Goal: Task Accomplishment & Management: Use online tool/utility

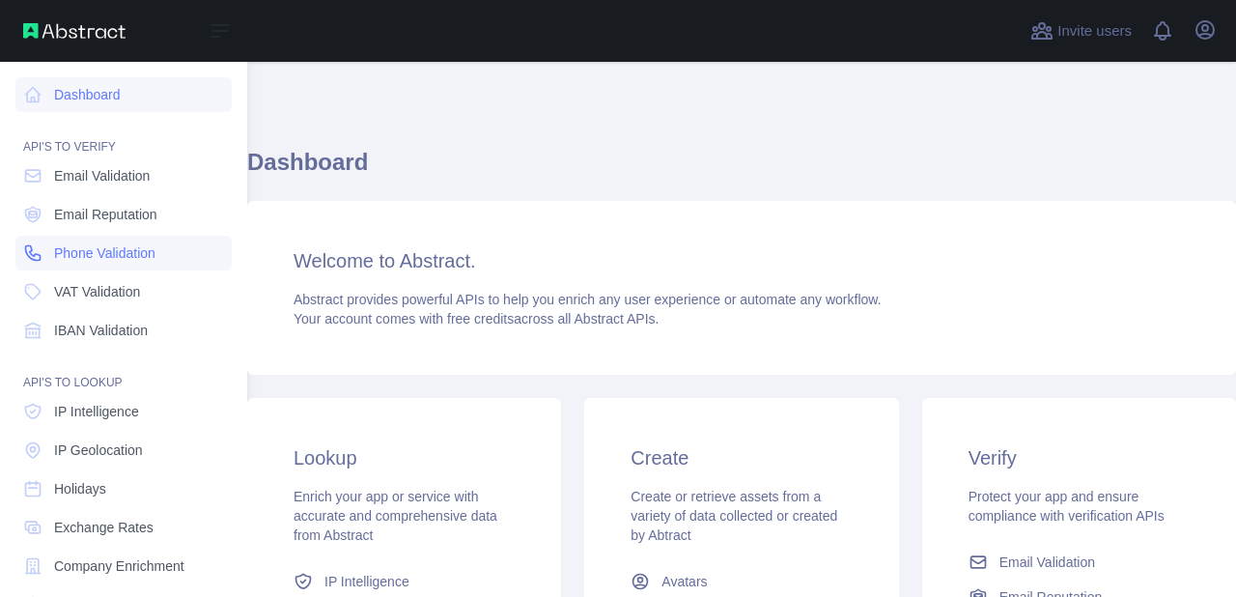
click at [107, 249] on span "Phone Validation" at bounding box center [104, 252] width 101 height 19
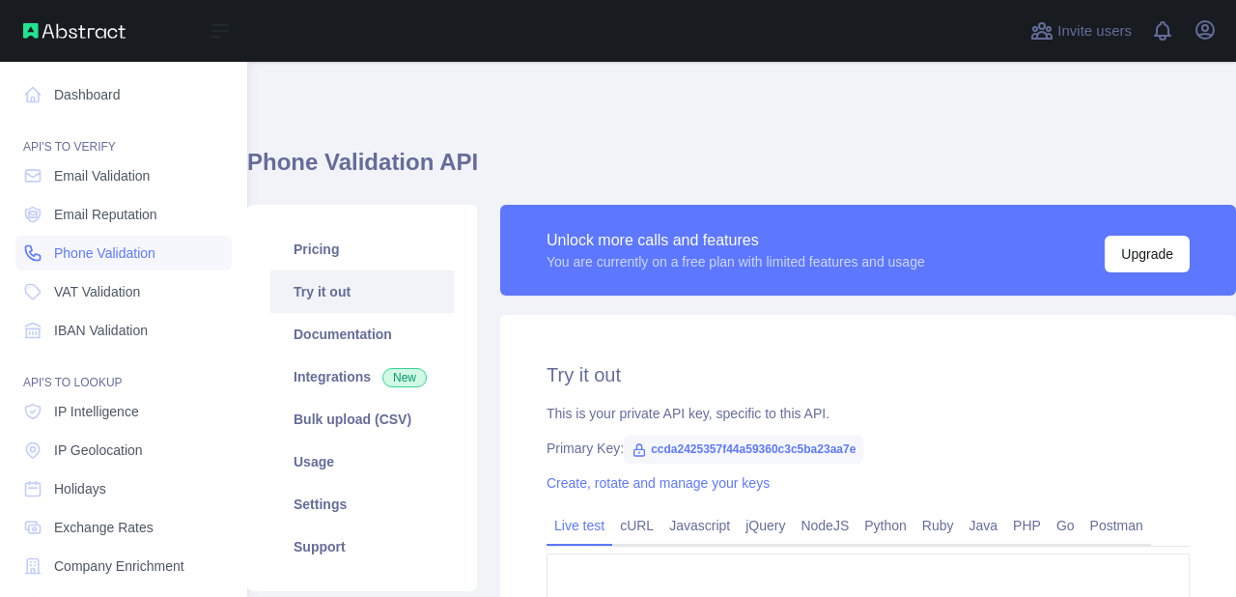
type textarea "**********"
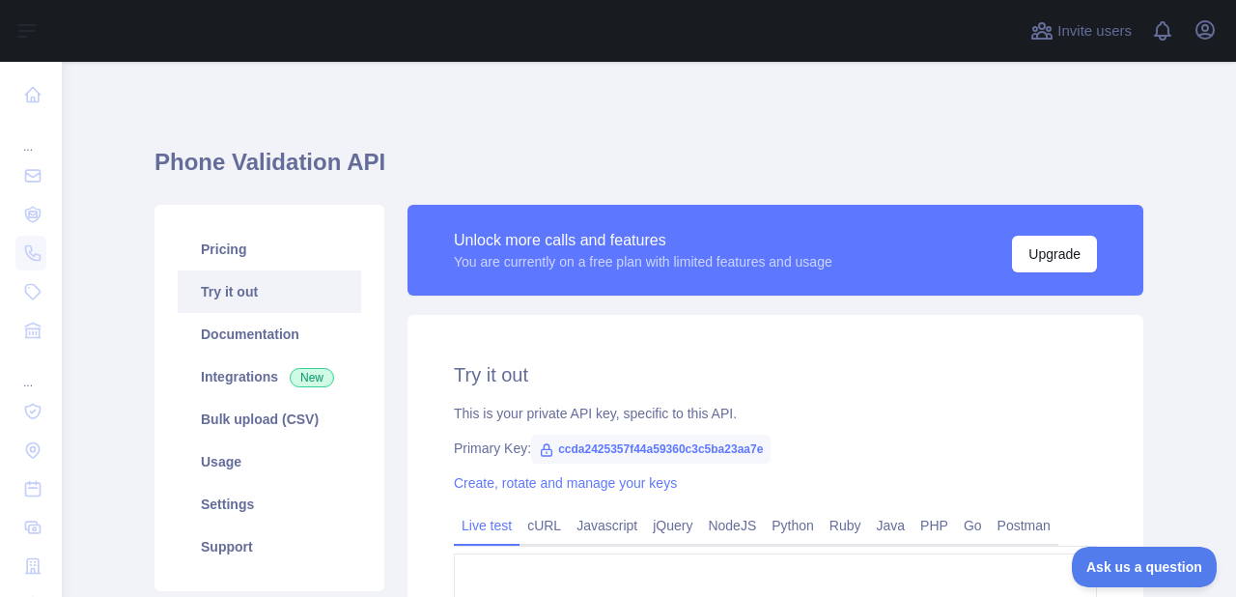
click at [908, 325] on div "**********" at bounding box center [775, 545] width 736 height 460
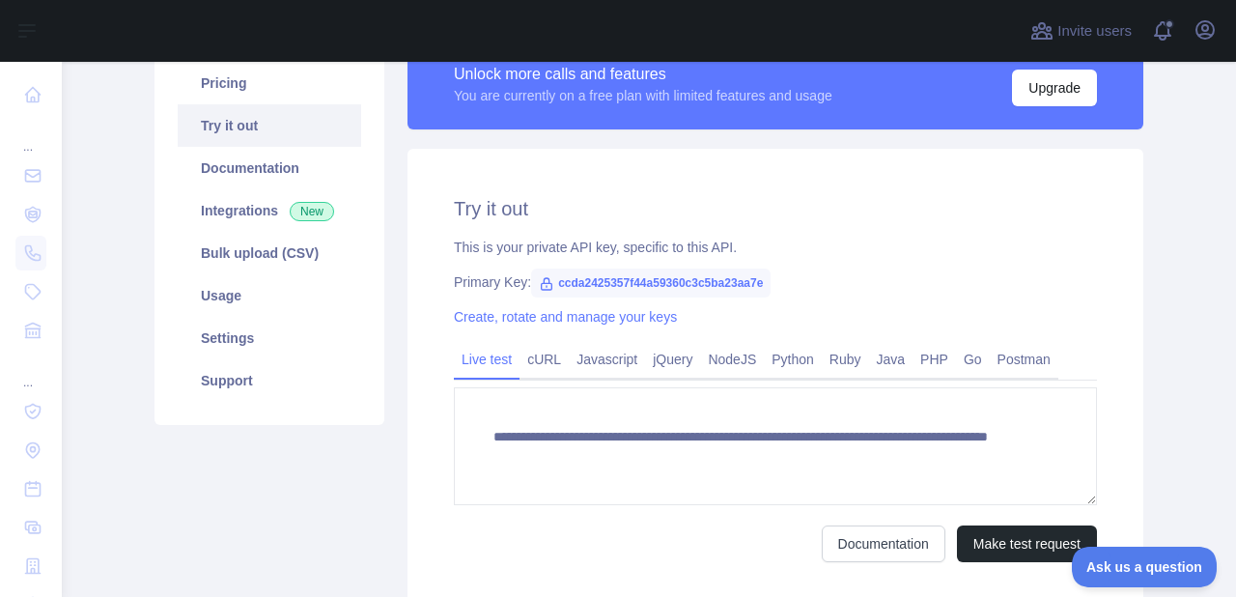
scroll to position [175, 0]
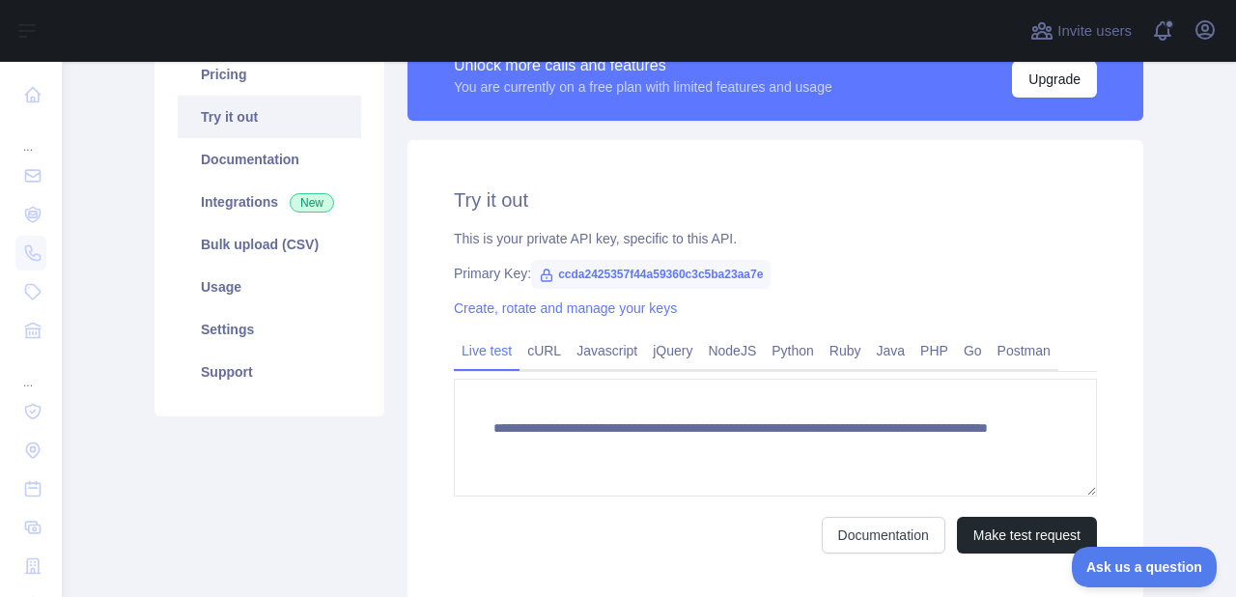
click at [557, 272] on span "ccda2425357f44a59360c3c5ba23aa7e" at bounding box center [650, 274] width 239 height 29
click at [647, 269] on span "ccda2425357f44a59360c3c5ba23aa7e" at bounding box center [650, 274] width 239 height 29
copy span "ccda2425357f44a59360c3c5ba23aa7e"
click at [544, 277] on icon at bounding box center [546, 274] width 15 height 15
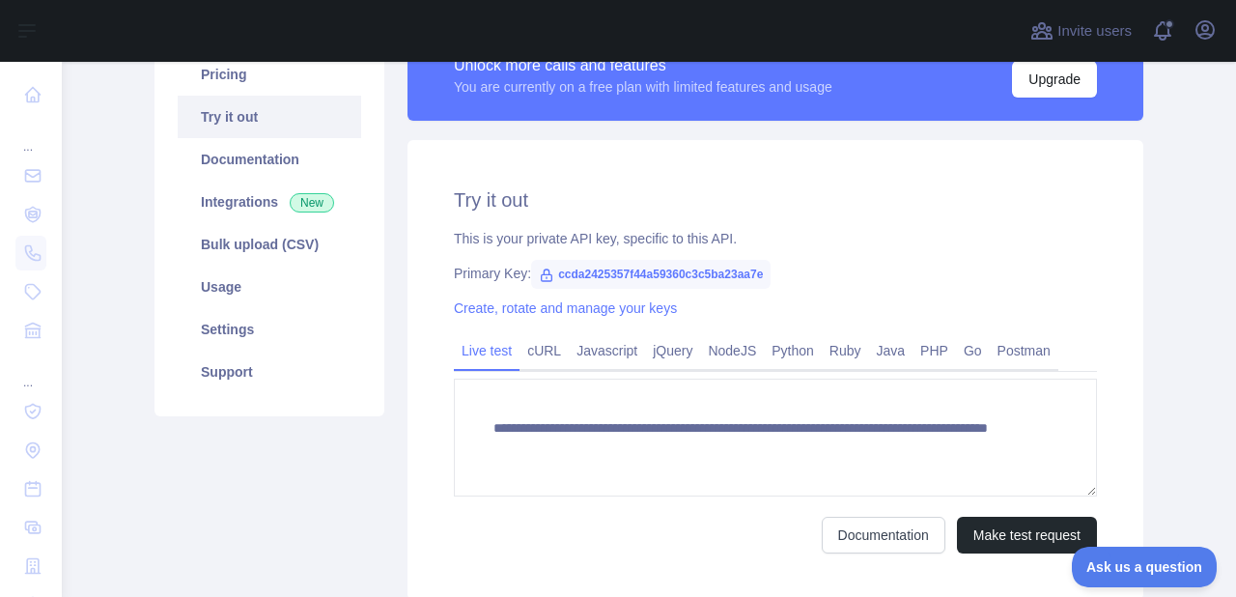
click at [788, 223] on div "**********" at bounding box center [775, 370] width 736 height 460
click at [957, 202] on h2 "Try it out" at bounding box center [775, 199] width 643 height 27
click at [665, 273] on span "ccda2425357f44a59360c3c5ba23aa7e" at bounding box center [650, 274] width 239 height 29
copy span "ccda2425357f44a59360c3c5ba23aa7e"
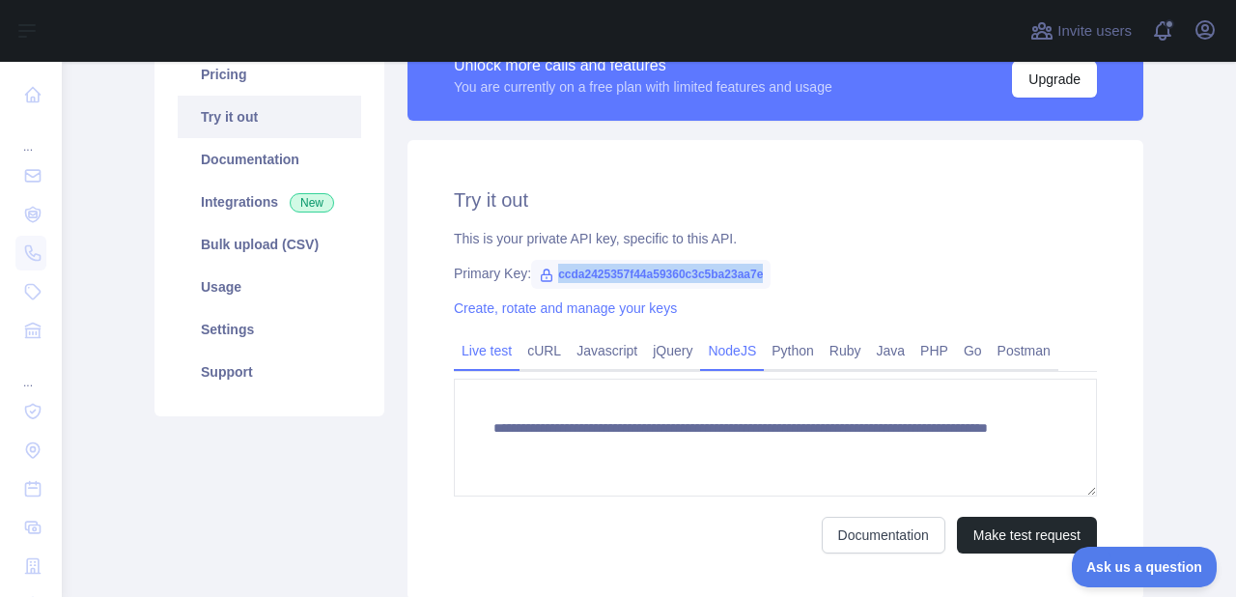
click at [728, 355] on link "NodeJS" at bounding box center [732, 350] width 64 height 31
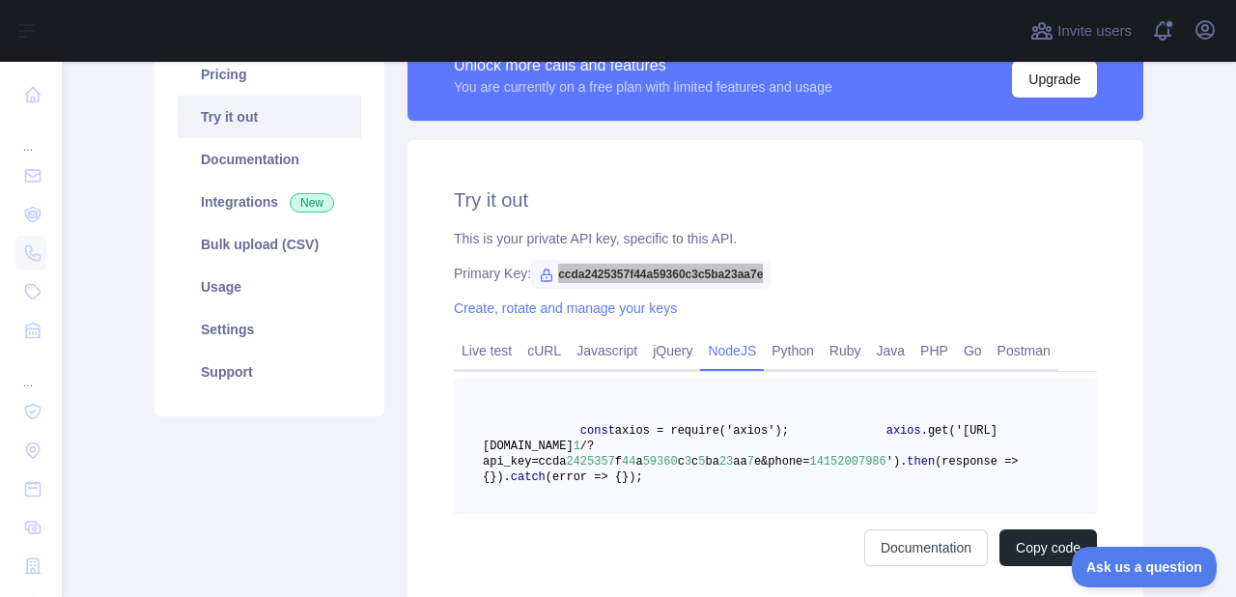
click at [1177, 263] on main "Phone Validation API Pricing Try it out Documentation Integrations New Bulk upl…" at bounding box center [649, 329] width 1174 height 535
click at [1170, 271] on main "Phone Validation API Pricing Try it out Documentation Integrations New Bulk upl…" at bounding box center [649, 329] width 1174 height 535
click at [543, 312] on link "Create, rotate and manage your keys" at bounding box center [565, 307] width 223 height 15
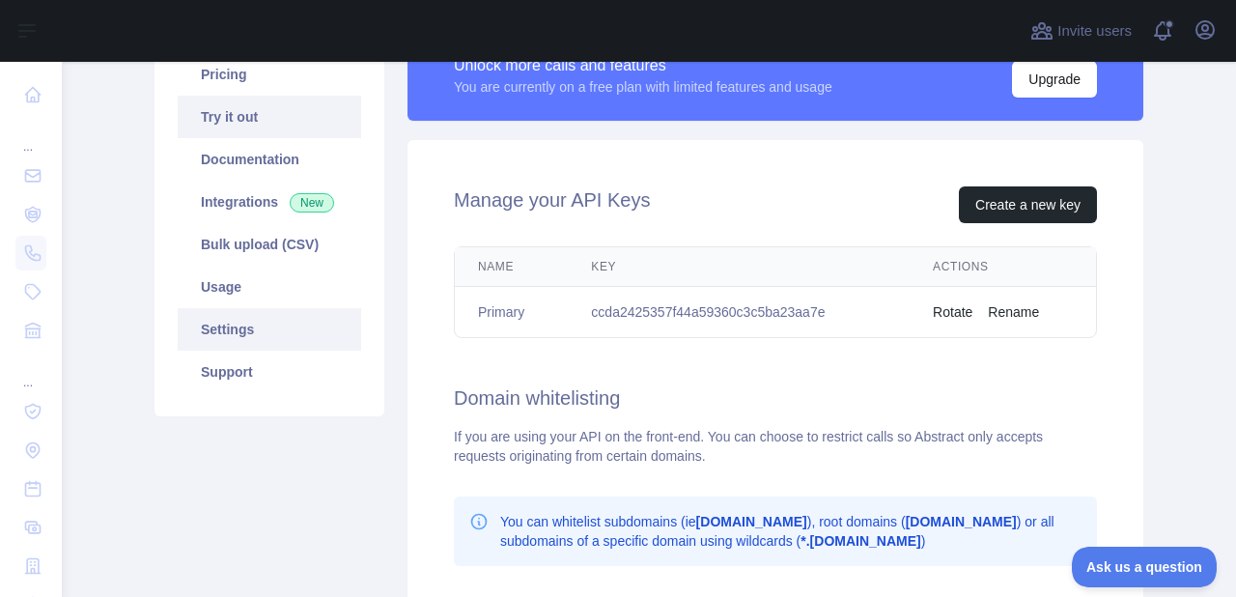
click at [281, 121] on link "Try it out" at bounding box center [269, 117] width 183 height 42
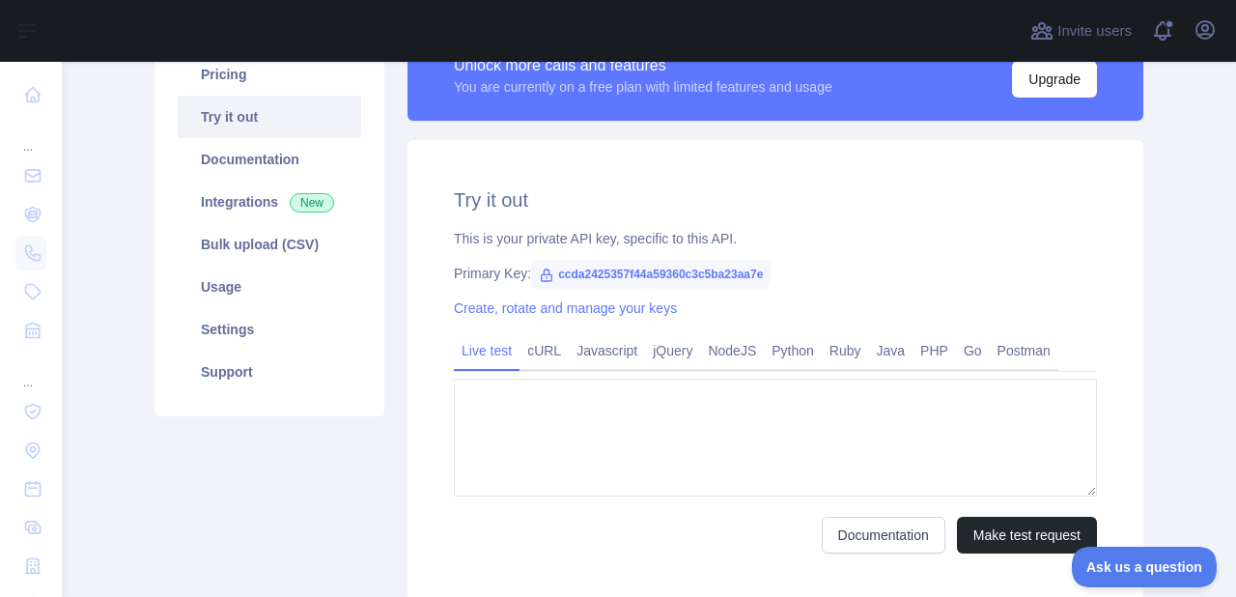
type textarea "**********"
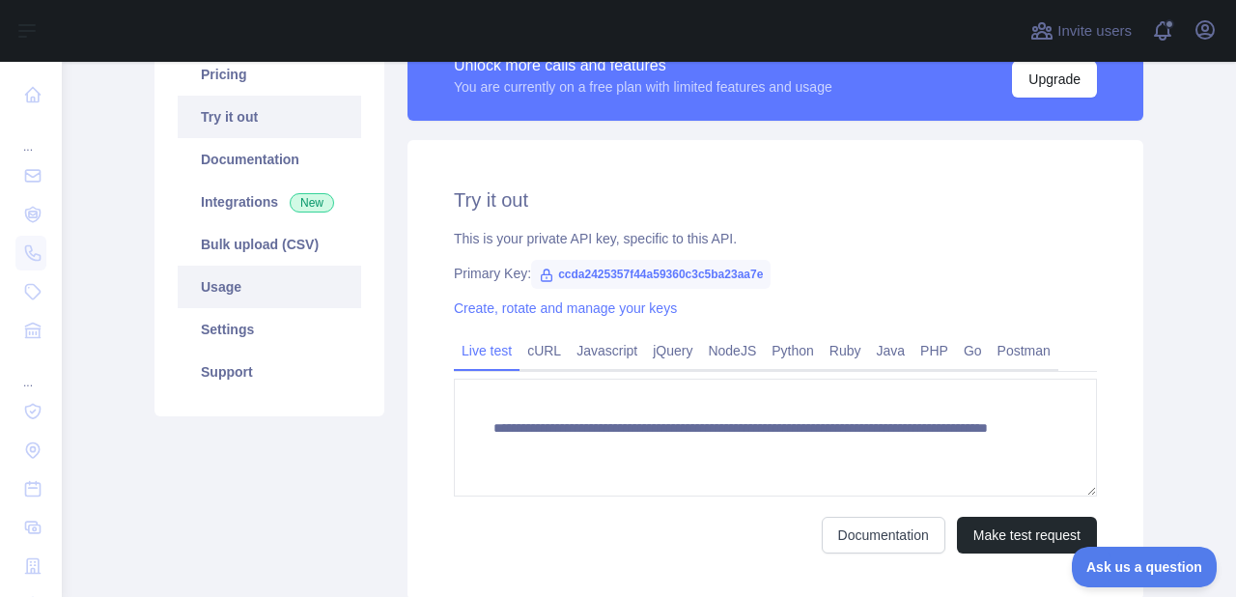
click at [266, 293] on link "Usage" at bounding box center [269, 286] width 183 height 42
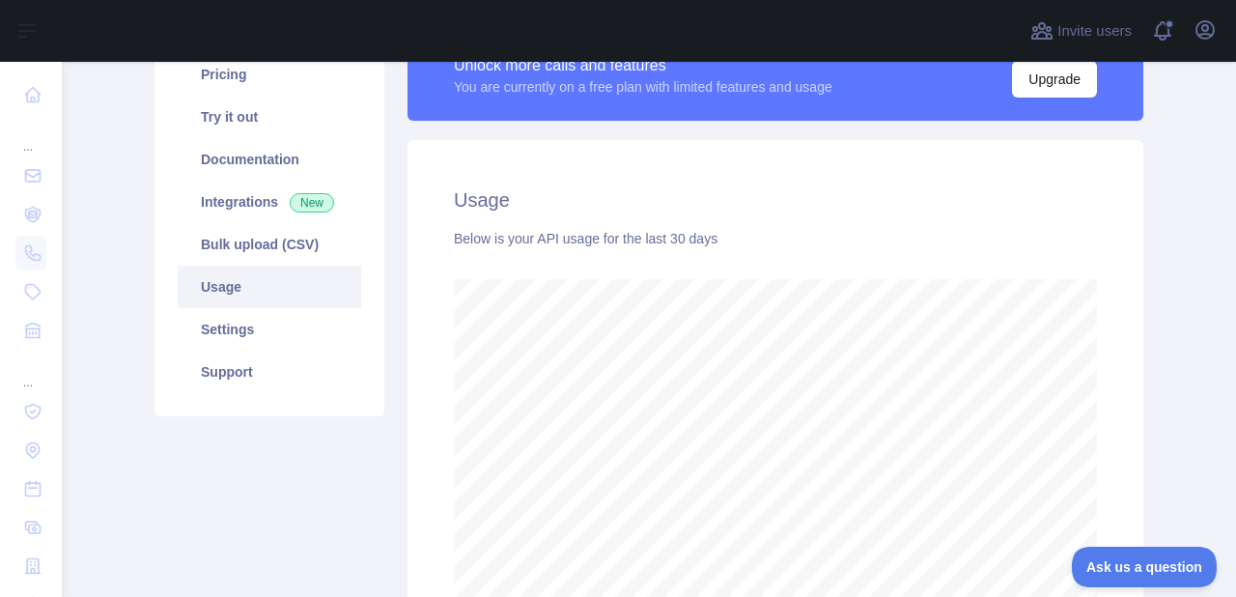
scroll to position [535, 1174]
click at [440, 454] on div "Usage Below is your API usage for the last 30 days" at bounding box center [775, 393] width 736 height 507
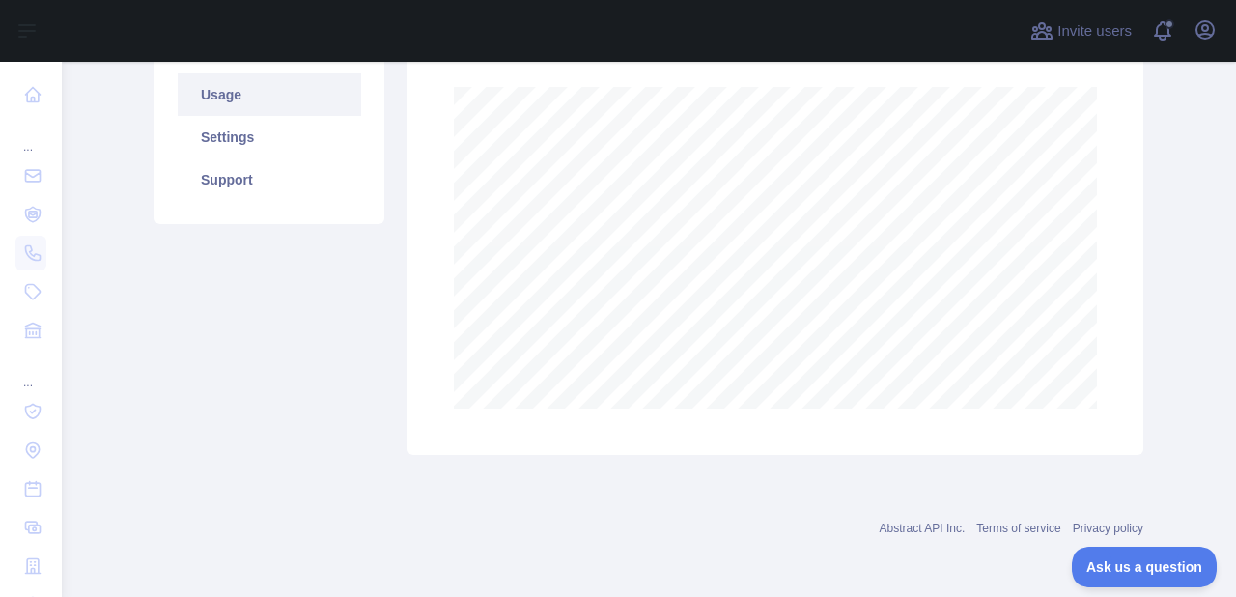
scroll to position [368, 0]
click at [344, 396] on div "Pricing Try it out Documentation Integrations New Bulk upload (CSV) Usage Setti…" at bounding box center [269, 145] width 253 height 617
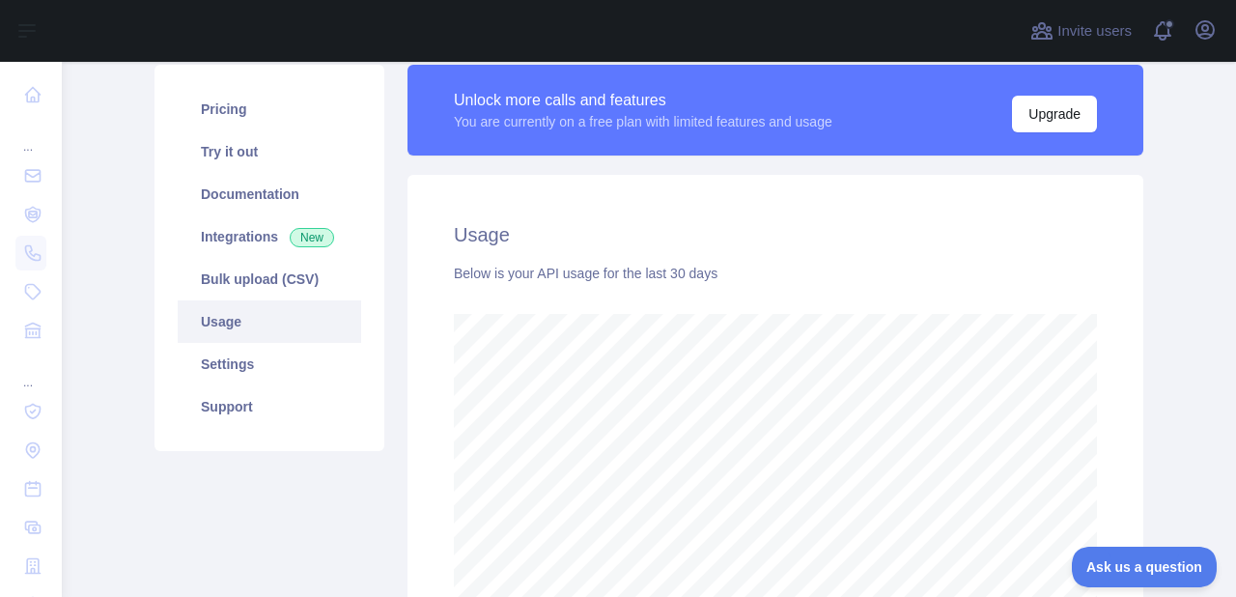
scroll to position [535, 1174]
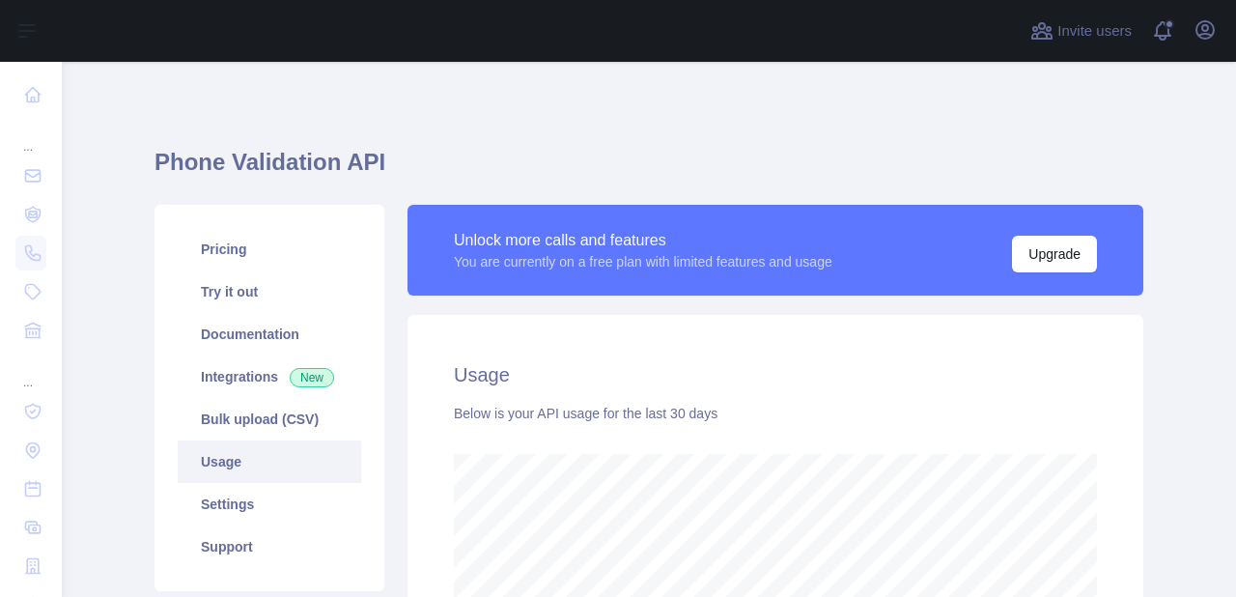
click at [542, 418] on div "Below is your API usage for the last 30 days" at bounding box center [775, 413] width 643 height 19
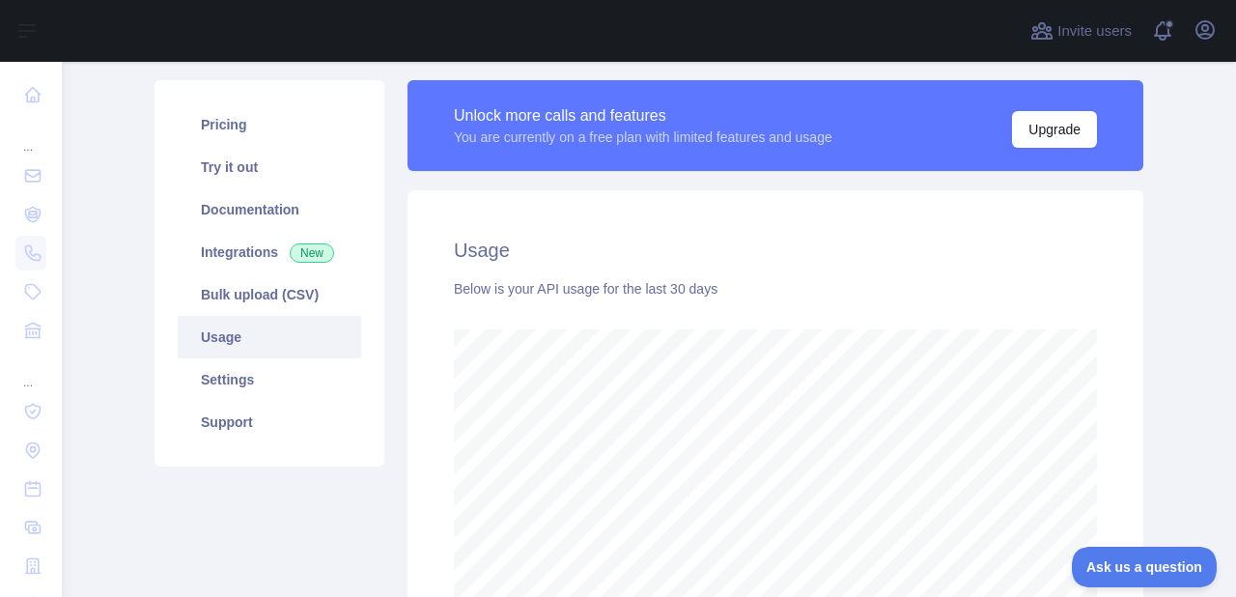
scroll to position [964909, 964284]
